Goal: Obtain resource: Download file/media

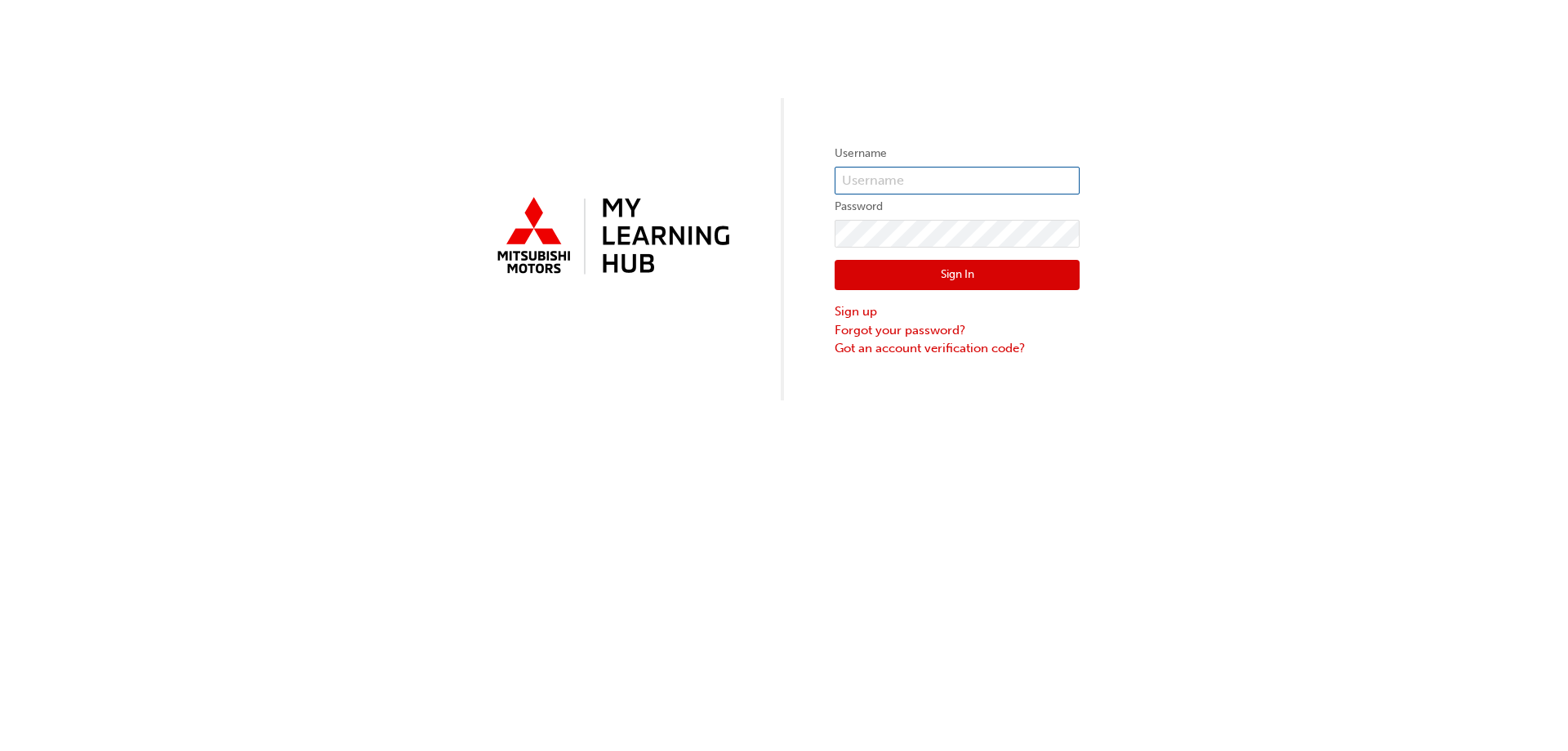
type input "0005001298"
click at [999, 282] on button "Sign In" at bounding box center [958, 275] width 245 height 31
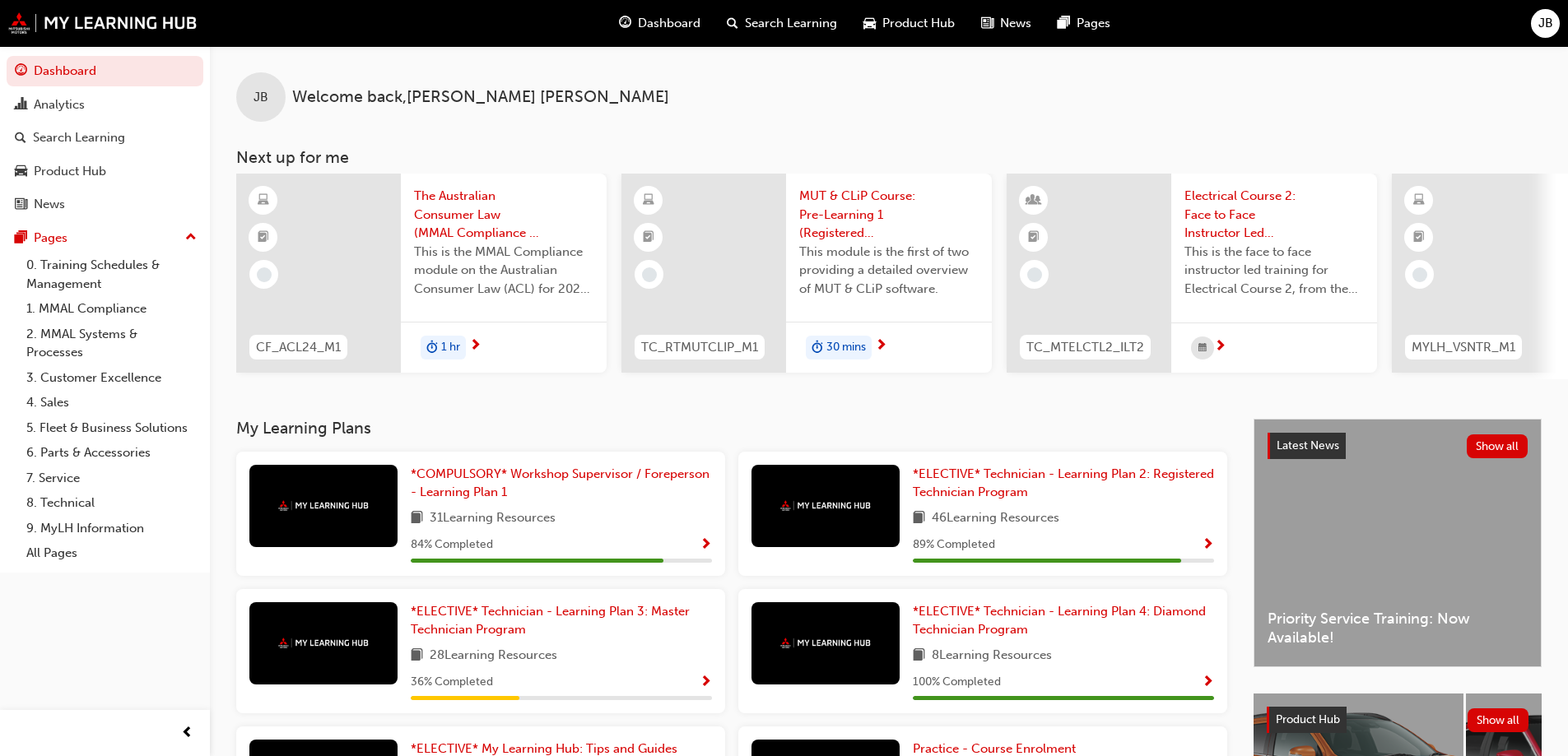
click at [920, 26] on span "Product Hub" at bounding box center [918, 23] width 72 height 19
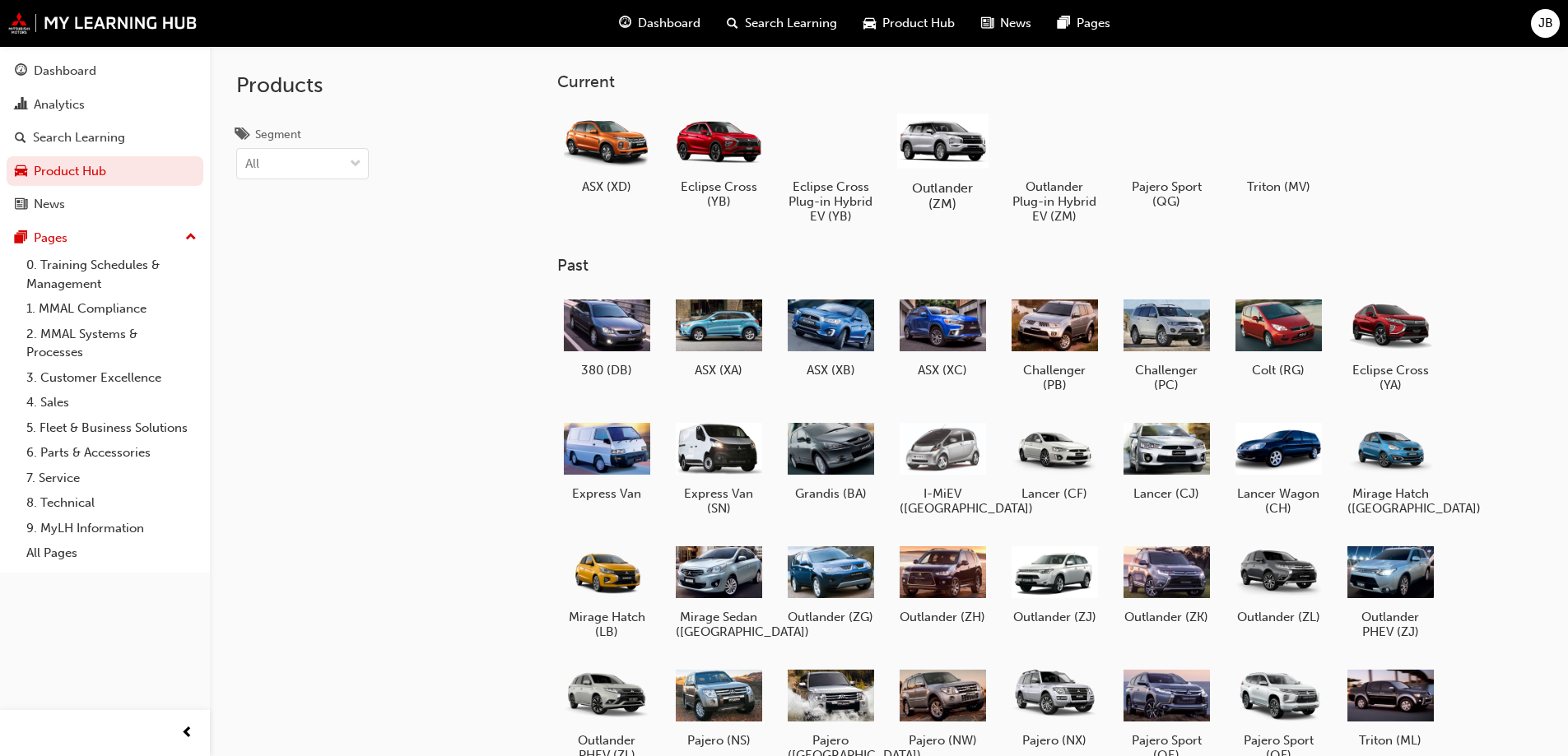
click at [918, 187] on h5 "Outlander (ZM)" at bounding box center [941, 196] width 91 height 31
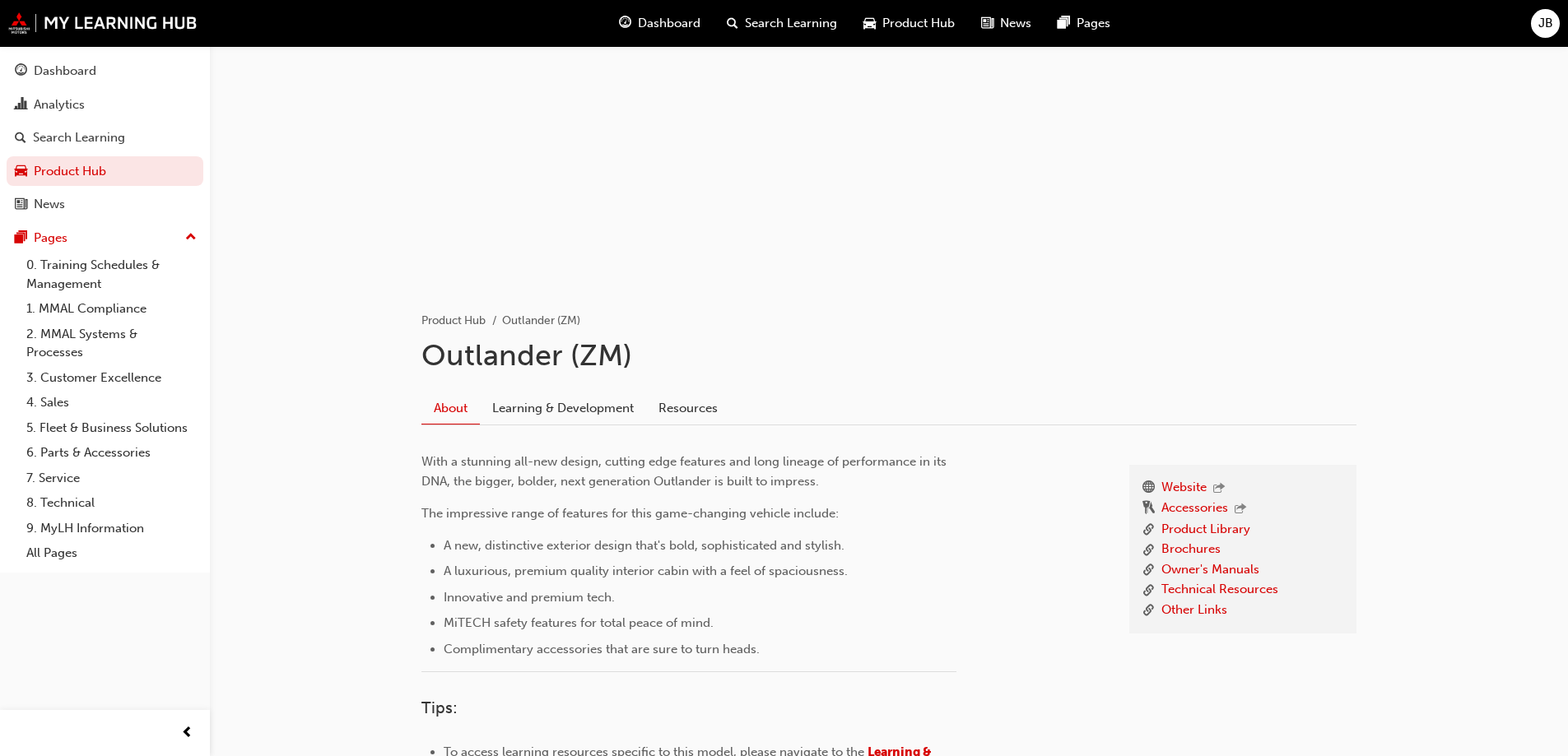
scroll to position [329, 0]
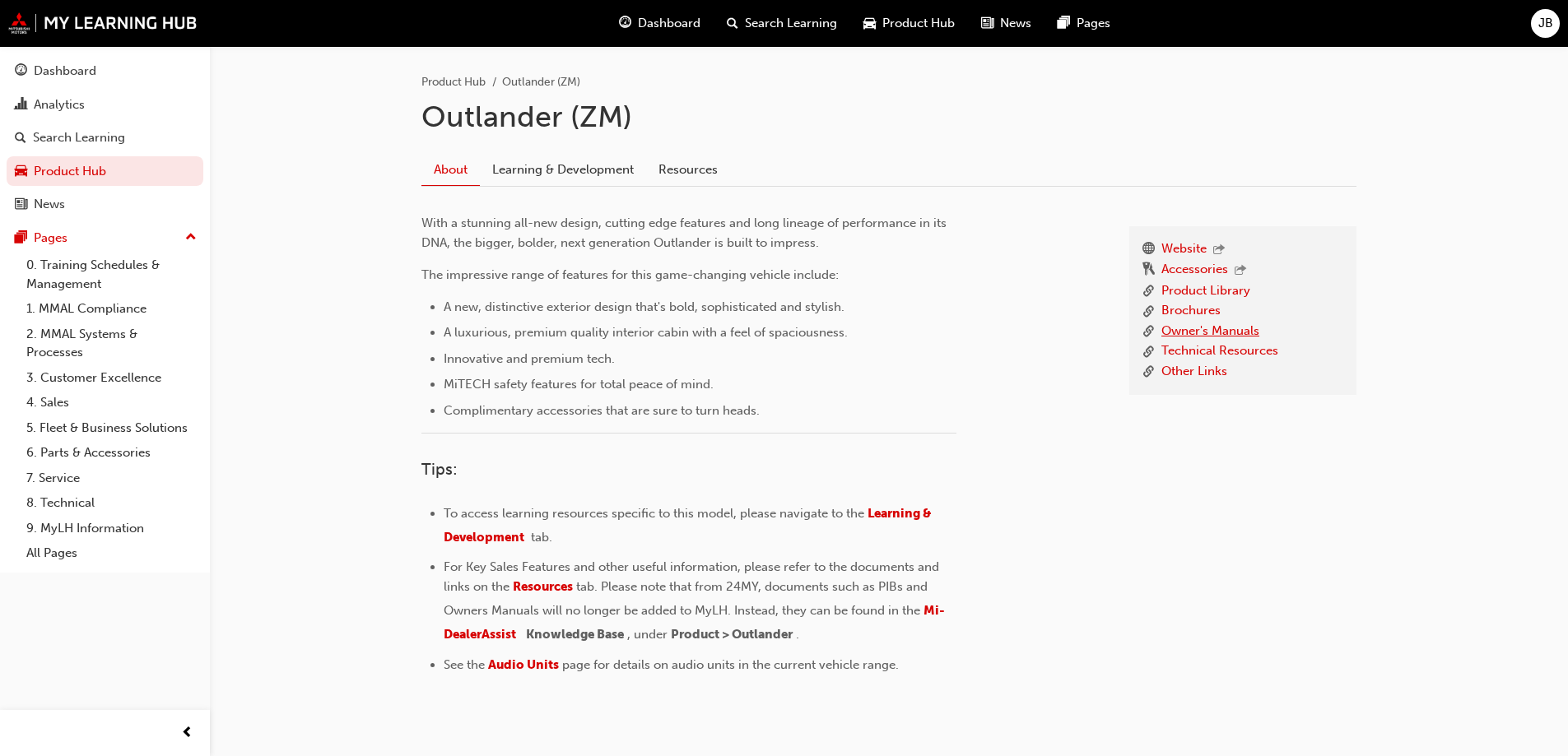
click at [1183, 338] on link "Owner's Manuals" at bounding box center [1210, 332] width 98 height 20
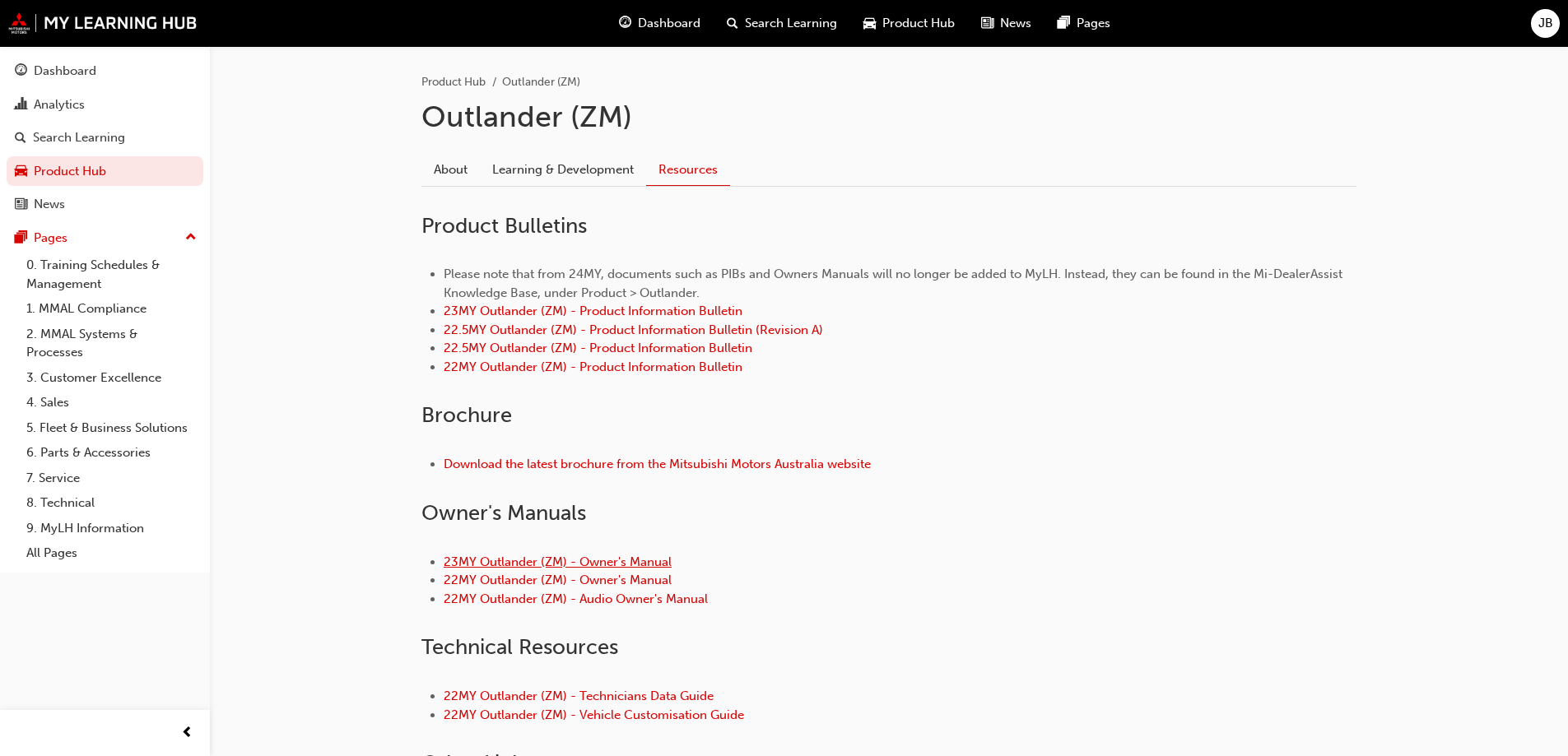
click at [614, 561] on link "23MY Outlander (ZM) - Owner's Manual" at bounding box center [557, 561] width 228 height 14
